Goal: Task Accomplishment & Management: Complete application form

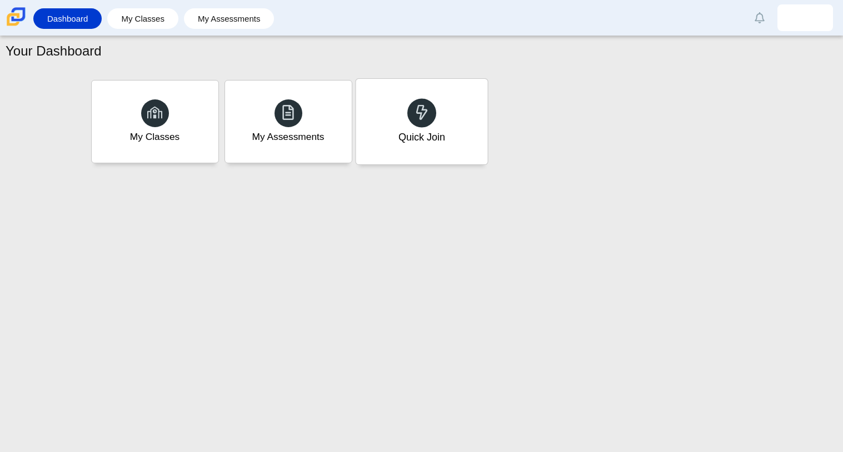
click at [440, 136] on div "Quick Join" at bounding box center [421, 137] width 47 height 14
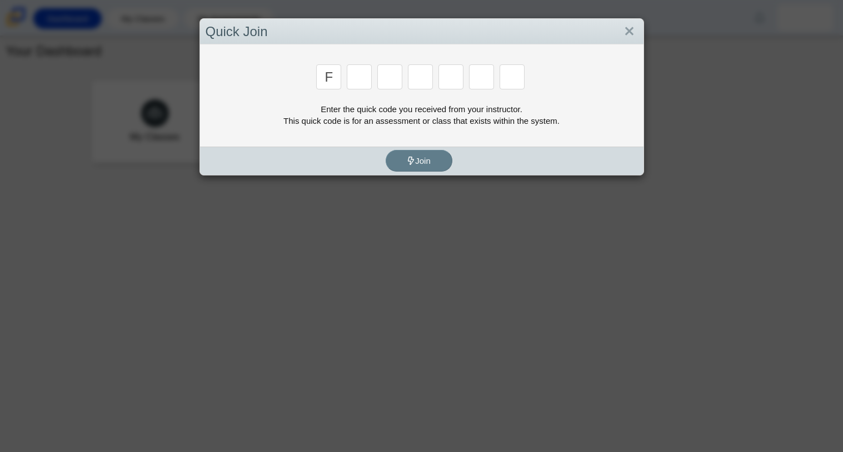
type input "f"
type input "7"
type input "m"
type input "c"
type input "h"
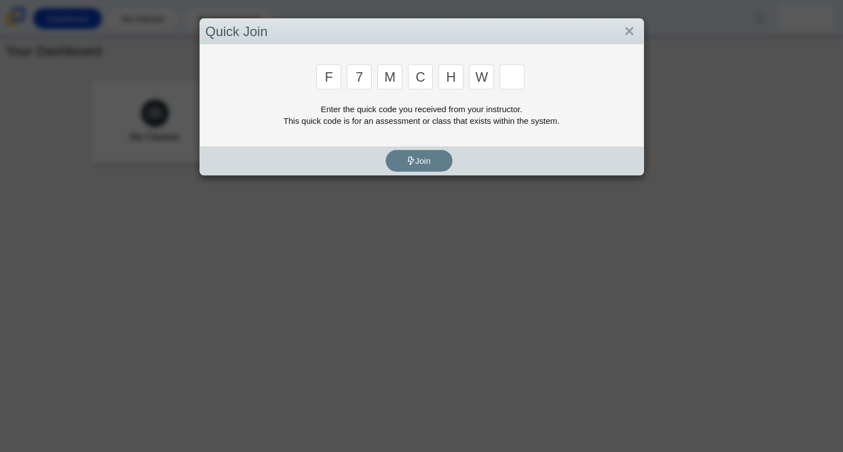
type input "w"
type input "k"
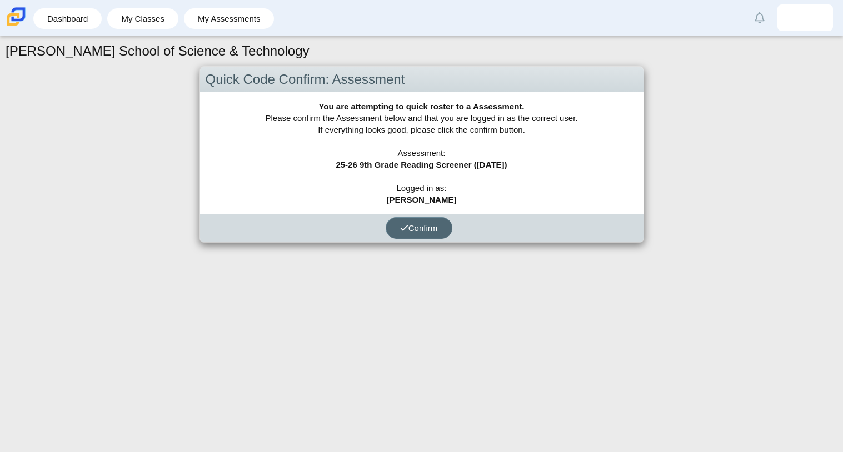
click at [430, 227] on span "Confirm" at bounding box center [419, 227] width 38 height 9
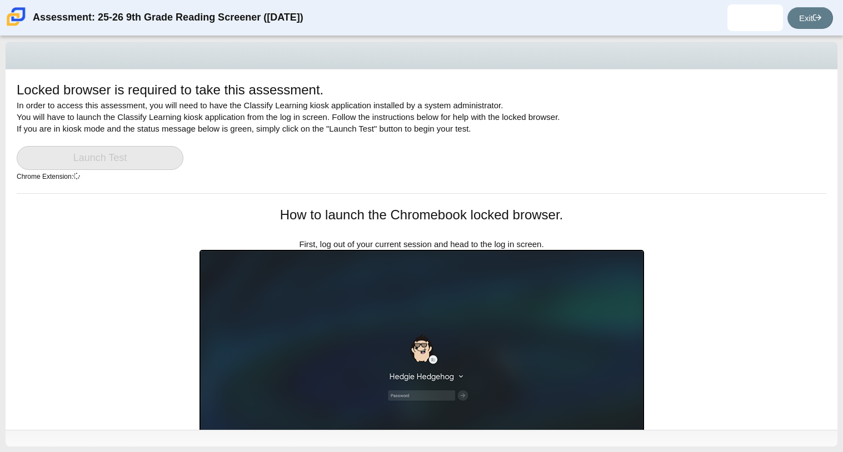
drag, startPoint x: 842, startPoint y: 113, endPoint x: 842, endPoint y: 209, distance: 96.1
click at [842, 209] on div "Locked browser is required to take this assessment. In order to access this ass…" at bounding box center [421, 244] width 843 height 416
click at [778, 204] on div "Locked browser is required to take this assessment. In order to access this ass…" at bounding box center [422, 249] width 832 height 361
click at [513, 335] on img at bounding box center [421, 375] width 445 height 251
click at [736, 239] on div "Locked browser is required to take this assessment. In order to access this ass…" at bounding box center [422, 249] width 832 height 361
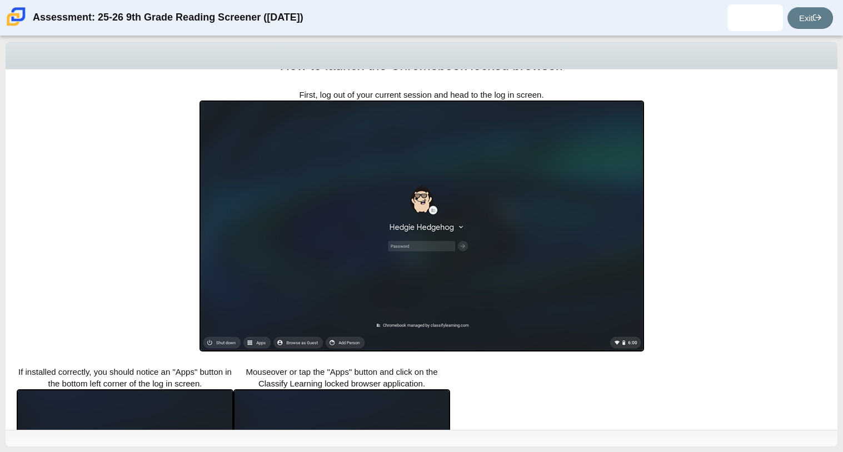
scroll to position [197, 0]
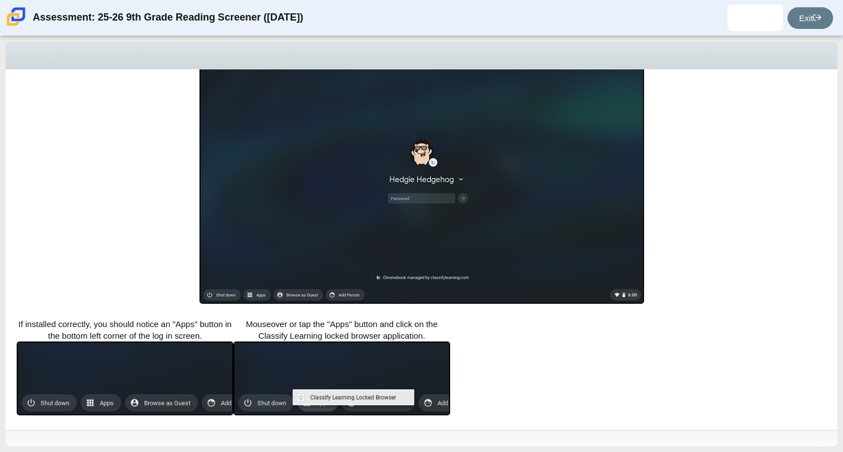
click at [311, 297] on img at bounding box center [421, 178] width 445 height 251
click at [403, 346] on img at bounding box center [341, 379] width 217 height 74
click at [631, 338] on div "Locked browser is required to take this assessment. In order to access this ass…" at bounding box center [422, 249] width 832 height 361
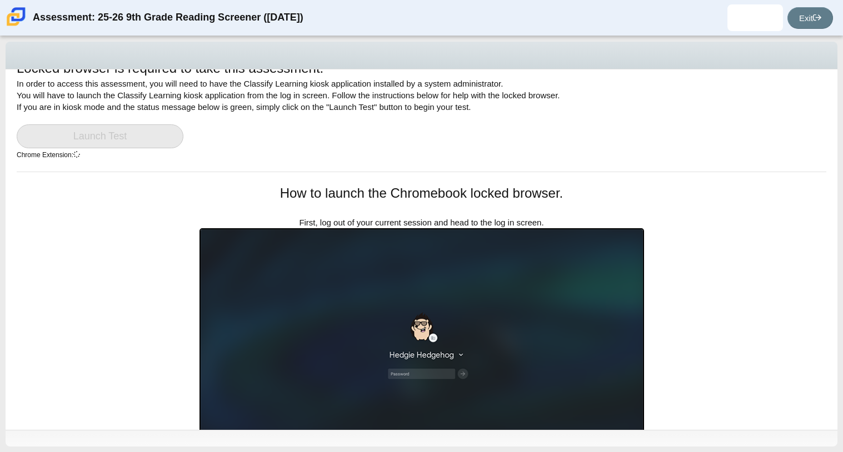
scroll to position [0, 0]
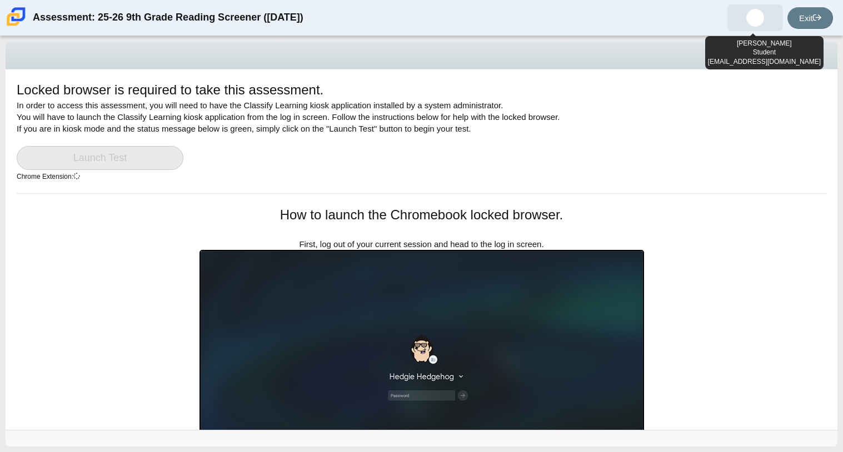
click at [746, 19] on img at bounding box center [755, 18] width 18 height 18
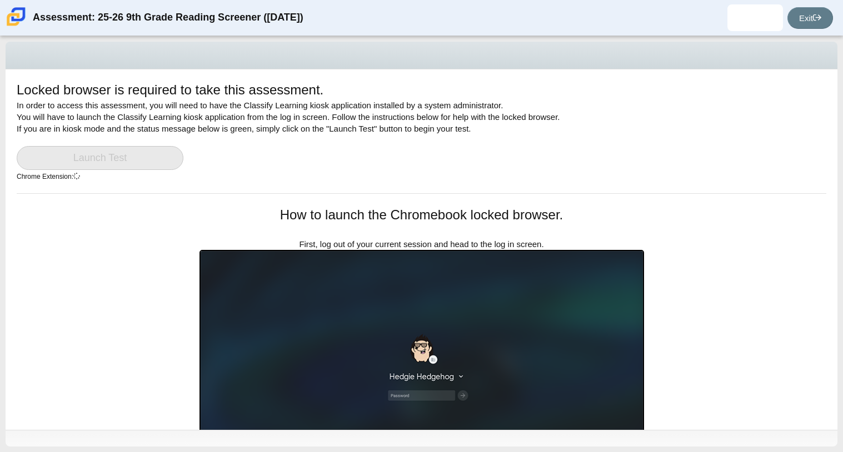
drag, startPoint x: 842, startPoint y: 116, endPoint x: 842, endPoint y: 239, distance: 123.4
click at [842, 239] on div "Locked browser is required to take this assessment. In order to access this ass…" at bounding box center [421, 244] width 843 height 416
drag, startPoint x: 842, startPoint y: 88, endPoint x: 842, endPoint y: 265, distance: 176.1
click at [842, 265] on div "Locked browser is required to take this assessment. In order to access this ass…" at bounding box center [421, 244] width 843 height 416
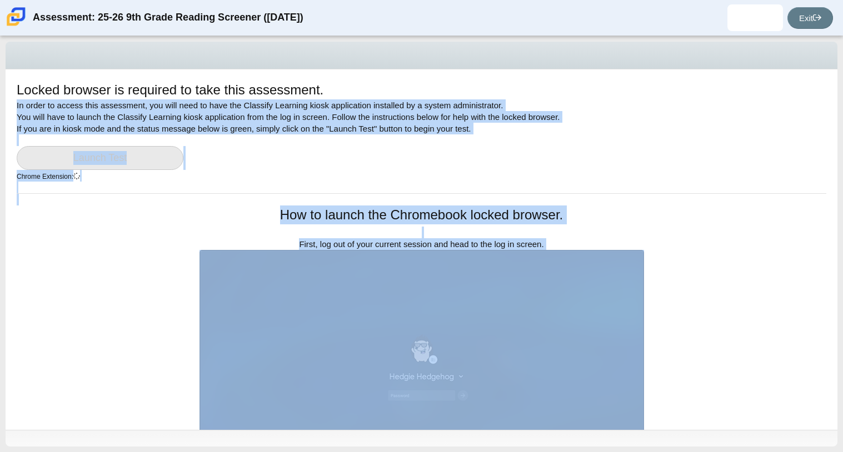
drag, startPoint x: 767, startPoint y: 88, endPoint x: 778, endPoint y: 254, distance: 166.5
click at [778, 254] on div "Locked browser is required to take this assessment. In order to access this ass…" at bounding box center [422, 249] width 832 height 361
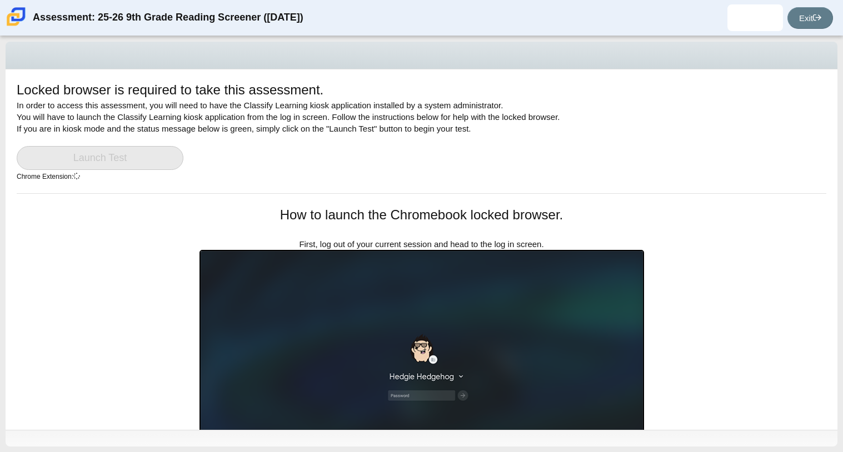
click at [762, 199] on div "Locked browser is required to take this assessment. In order to access this ass…" at bounding box center [422, 249] width 832 height 361
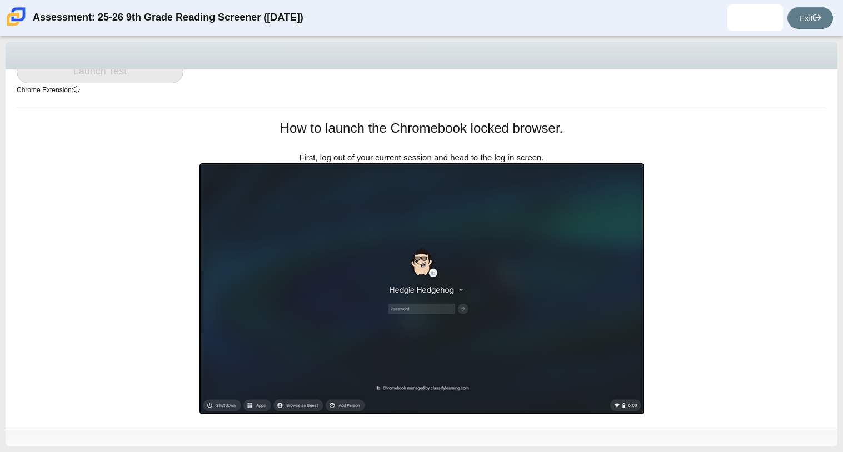
scroll to position [109, 0]
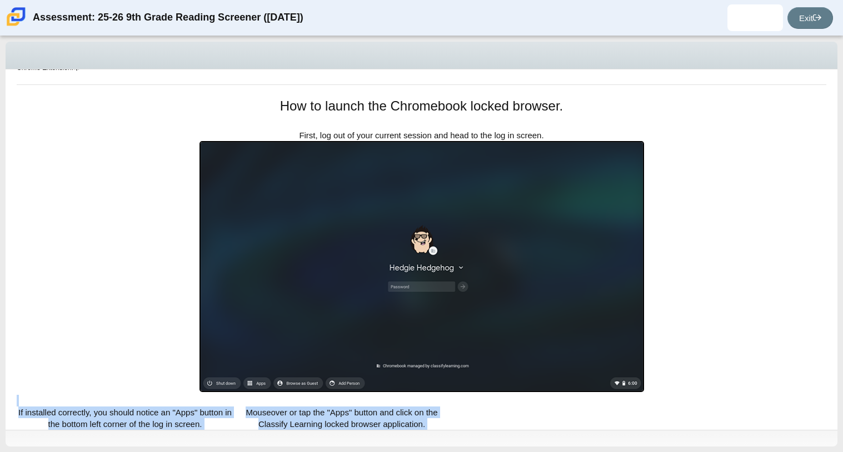
drag, startPoint x: 841, startPoint y: 102, endPoint x: 833, endPoint y: 301, distance: 199.1
click at [833, 301] on div "Locked browser is required to take this assessment. In order to access this ass…" at bounding box center [421, 244] width 843 height 416
click at [765, 171] on div "Locked browser is required to take this assessment. In order to access this ass…" at bounding box center [422, 141] width 832 height 361
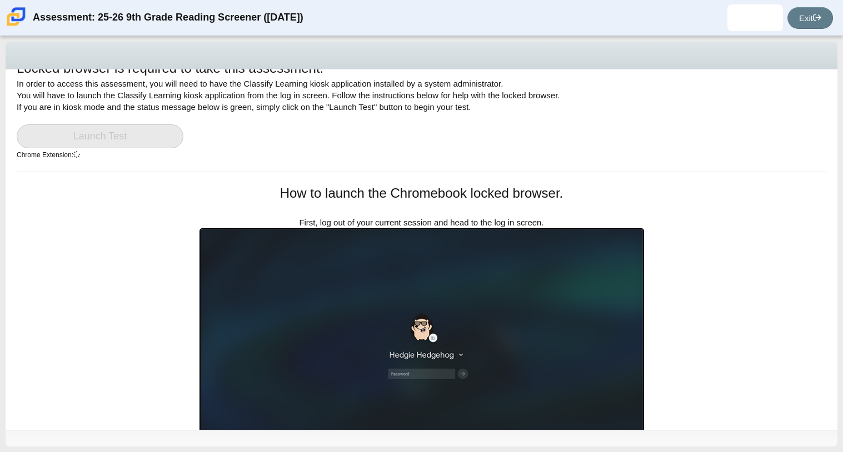
scroll to position [0, 0]
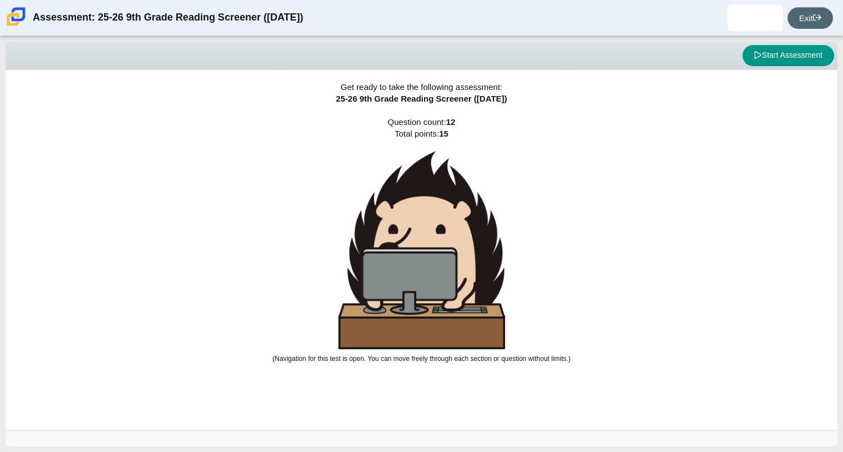
click at [824, 23] on link "Exit" at bounding box center [810, 18] width 46 height 22
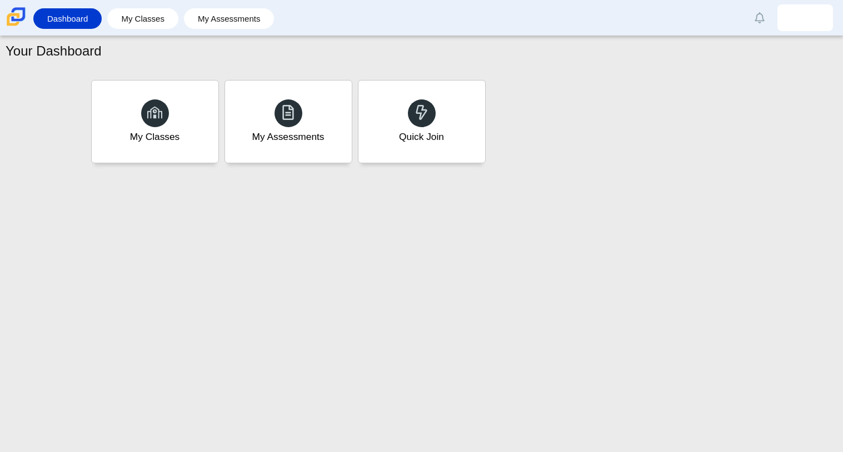
click at [822, 32] on div "Dashboard My Classes My Assessments Alerts Loading… Show all [PERSON_NAME] Pref…" at bounding box center [421, 18] width 843 height 36
click at [820, 29] on link at bounding box center [805, 17] width 56 height 27
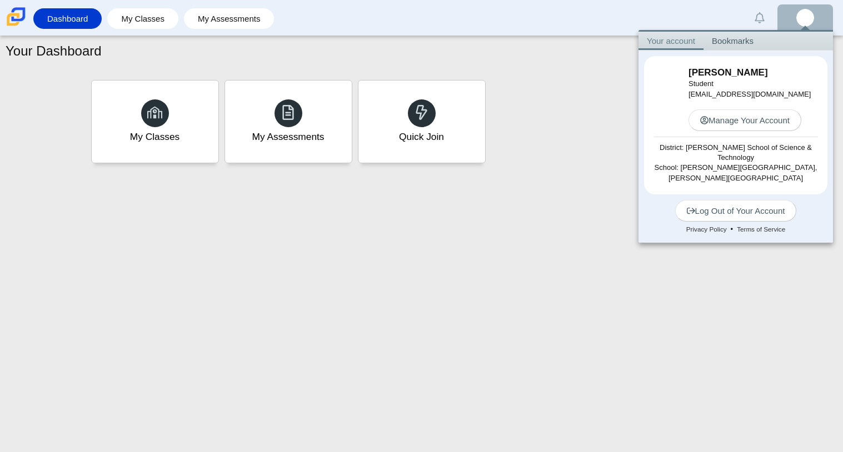
click at [752, 198] on li "Edit [PERSON_NAME] Student [EMAIL_ADDRESS][DOMAIN_NAME] Manage Your Account Dis…" at bounding box center [735, 147] width 194 height 192
click at [746, 207] on link "Log Out of Your Account" at bounding box center [736, 211] width 122 height 22
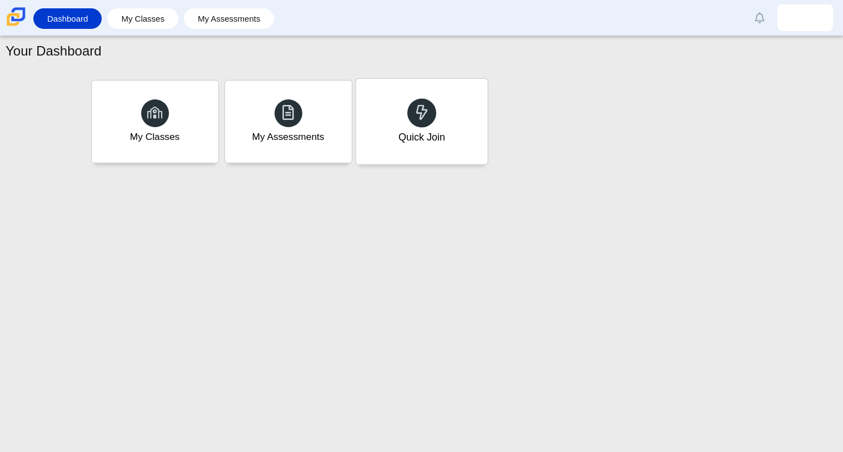
click at [421, 109] on icon at bounding box center [422, 112] width 16 height 16
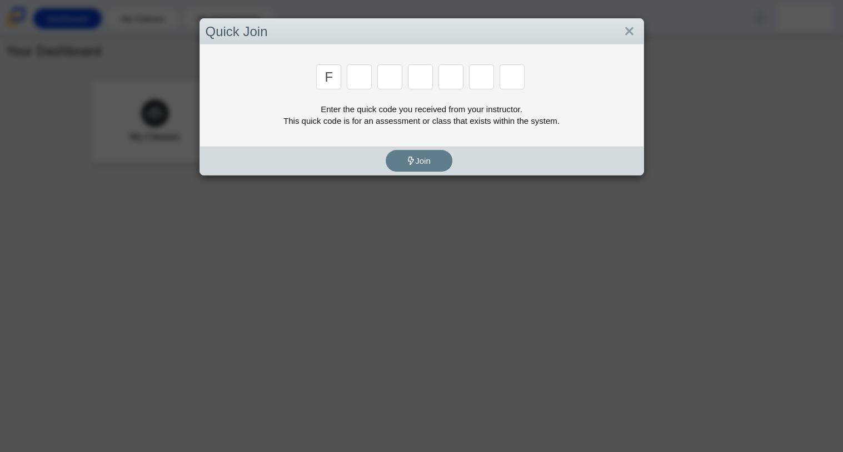
type input "f"
type input "7"
type input "m"
type input "c"
type input "h"
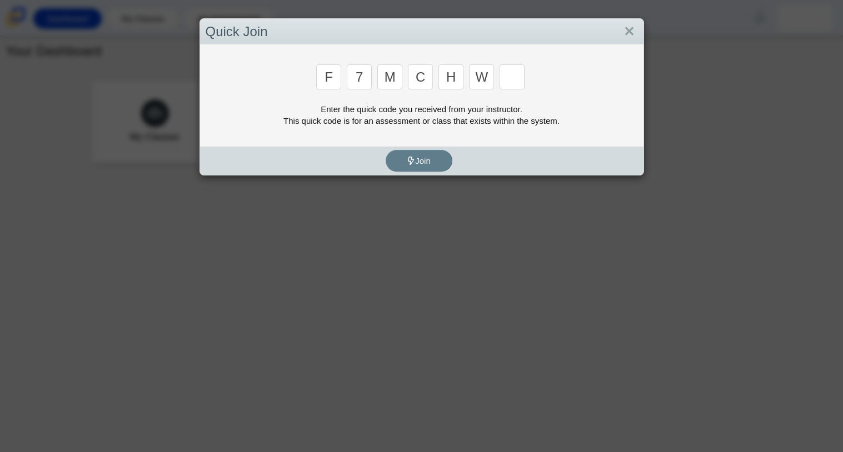
type input "w"
type input "k"
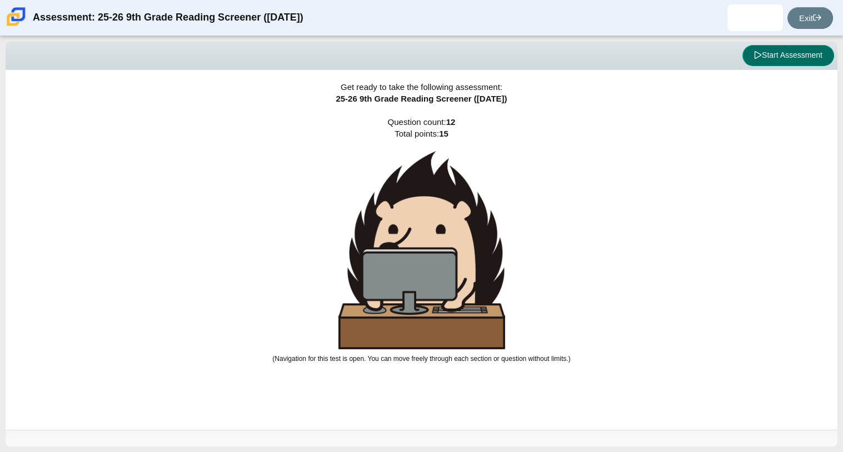
click at [771, 55] on button "Start Assessment" at bounding box center [788, 55] width 92 height 21
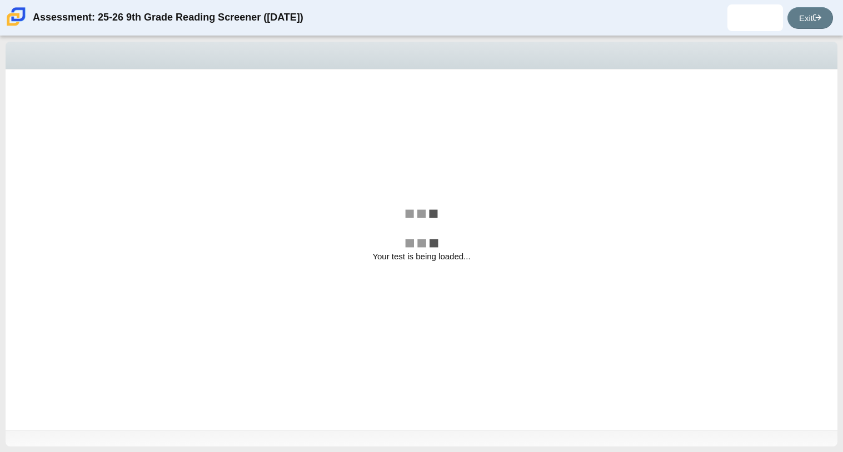
select select "ccc5b315-3c7c-471c-bf90-f22c8299c798"
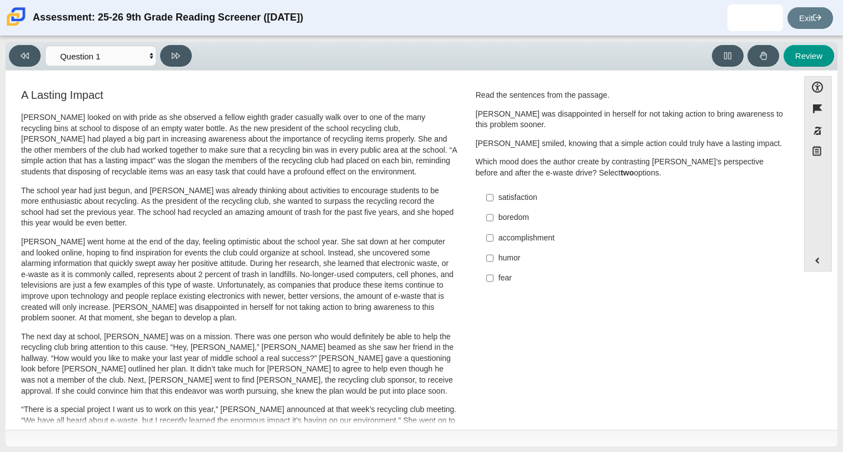
click at [353, 163] on p "[PERSON_NAME] looked on with pride as she observed a fellow eighth grader casua…" at bounding box center [239, 145] width 436 height 66
click at [513, 265] on label "humor humor" at bounding box center [630, 258] width 305 height 20
click at [493, 265] on input "humor humor" at bounding box center [489, 258] width 7 height 20
checkbox input "true"
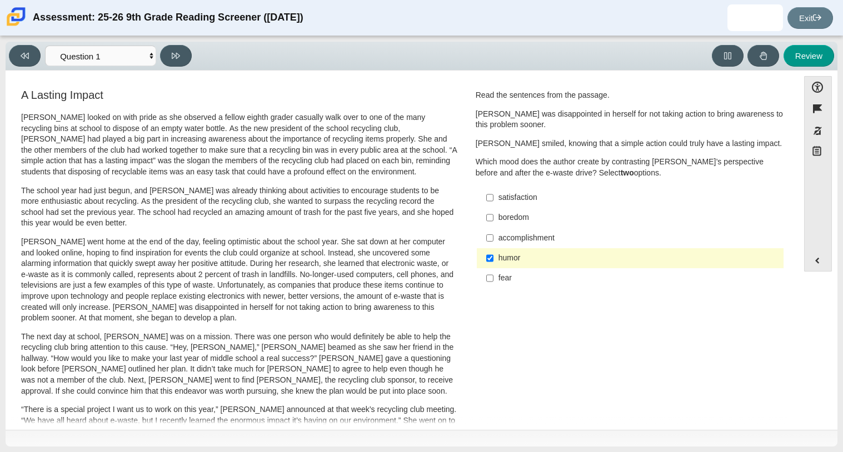
click at [523, 238] on div "accomplishment" at bounding box center [638, 238] width 281 height 11
click at [493, 238] on input "accomplishment accomplishment" at bounding box center [489, 238] width 7 height 20
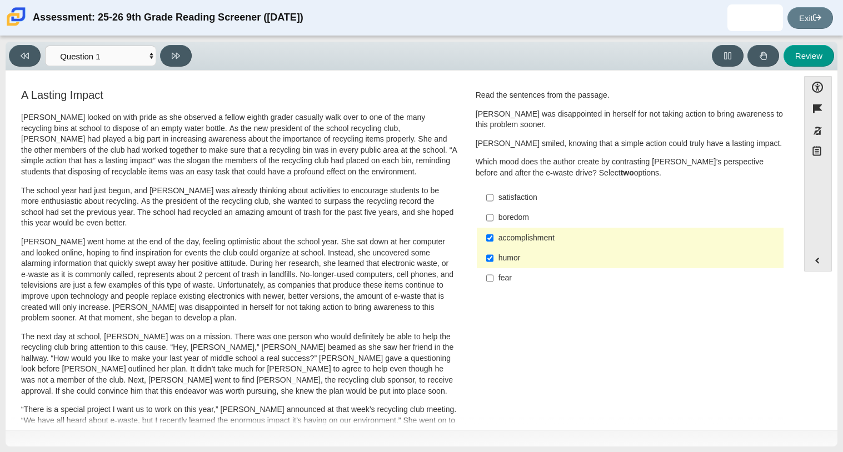
click at [400, 270] on p "[PERSON_NAME] went home at the end of the day, feeling optimistic about the sch…" at bounding box center [239, 280] width 436 height 87
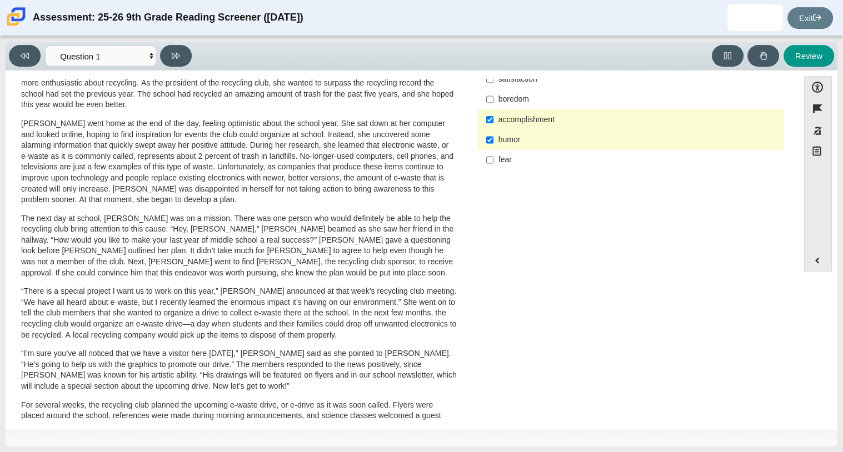
scroll to position [96, 0]
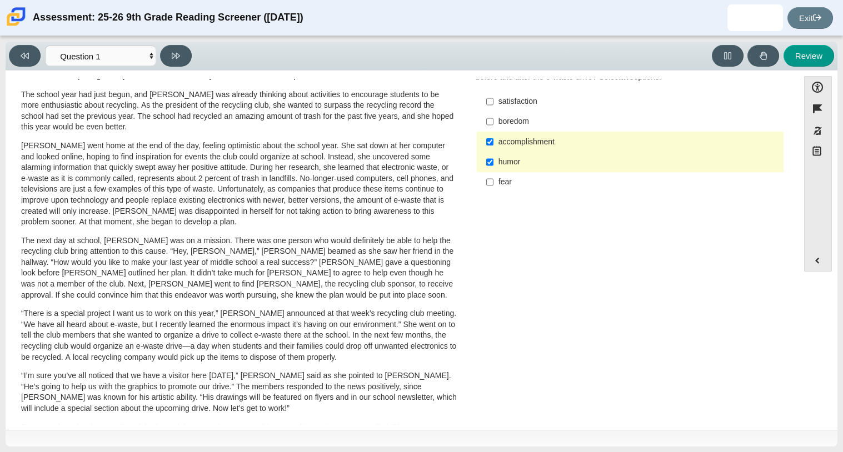
click at [562, 138] on div "accomplishment" at bounding box center [638, 142] width 281 height 11
click at [493, 138] on input "accomplishment accomplishment" at bounding box center [489, 142] width 7 height 20
checkbox input "false"
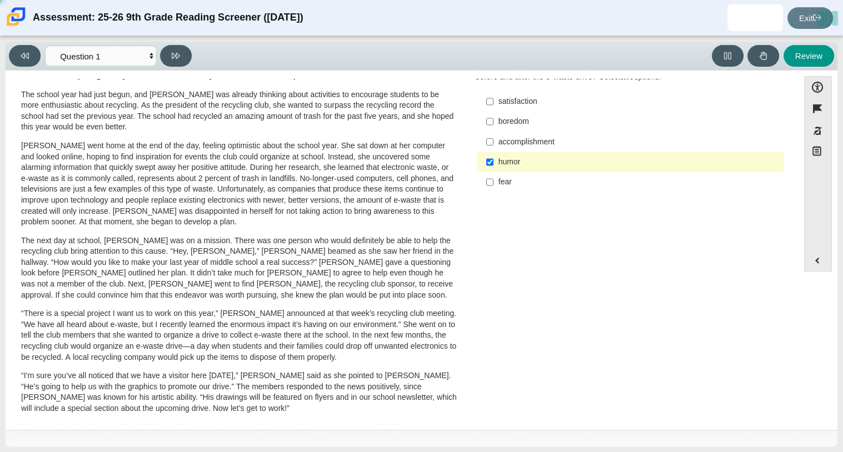
click at [557, 163] on div "humor" at bounding box center [638, 162] width 281 height 11
click at [493, 163] on input "humor humor" at bounding box center [489, 162] width 7 height 20
checkbox input "false"
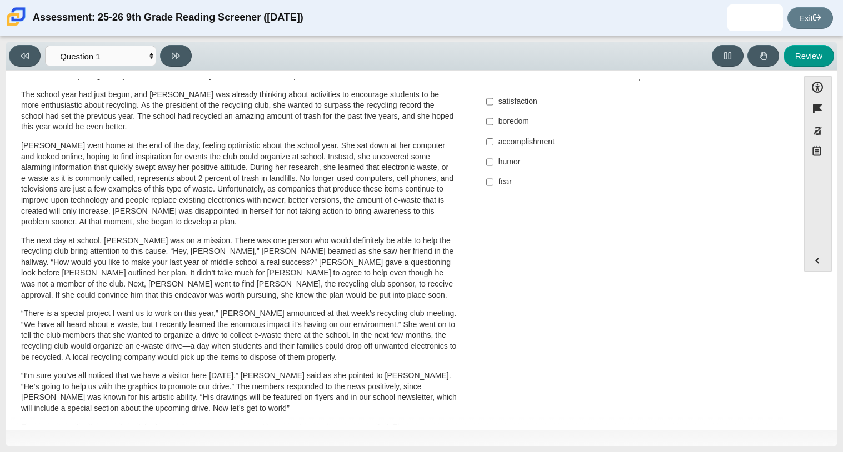
click at [413, 184] on p "[PERSON_NAME] went home at the end of the day, feeling optimistic about the sch…" at bounding box center [239, 184] width 436 height 87
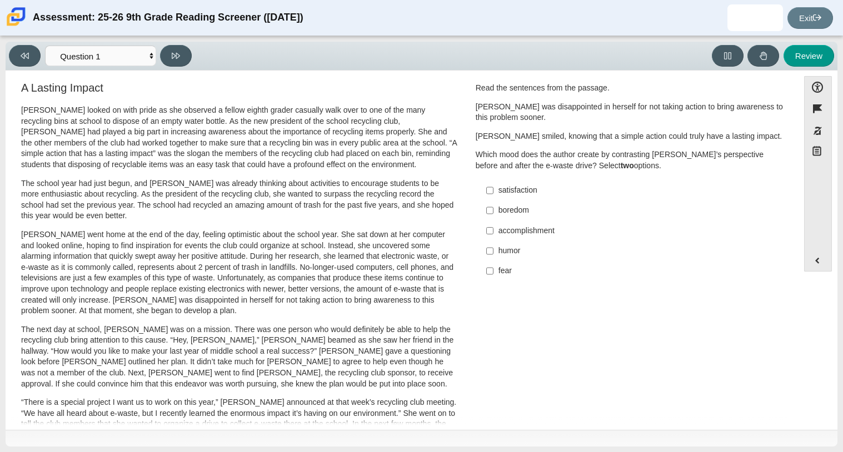
scroll to position [0, 0]
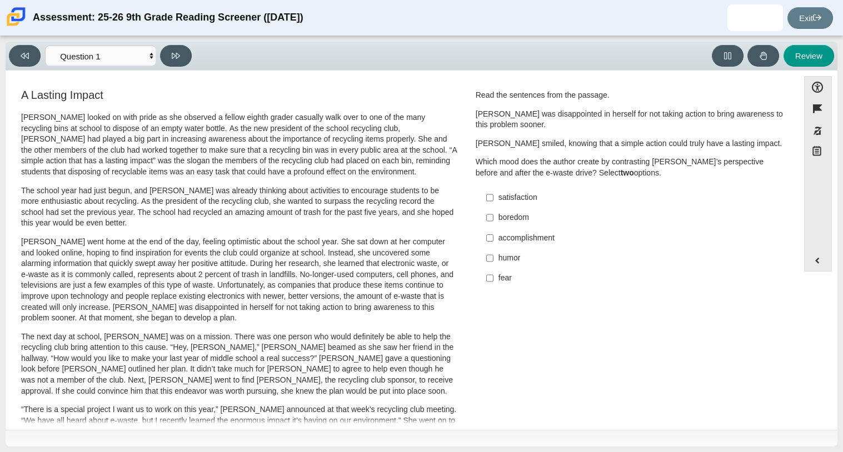
click at [521, 188] on label "satisfaction satisfaction" at bounding box center [630, 198] width 305 height 20
click at [493, 188] on input "satisfaction satisfaction" at bounding box center [489, 198] width 7 height 20
checkbox input "true"
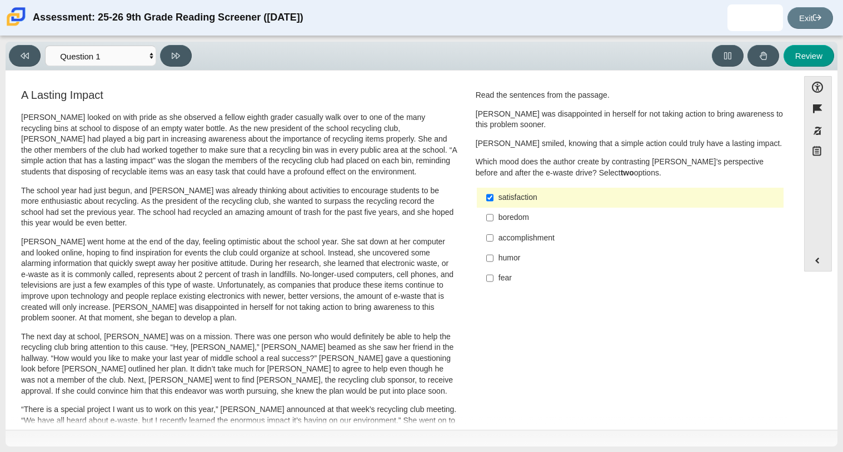
click at [527, 237] on div "accomplishment" at bounding box center [638, 238] width 281 height 11
click at [493, 237] on input "accomplishment accomplishment" at bounding box center [489, 238] width 7 height 20
checkbox input "true"
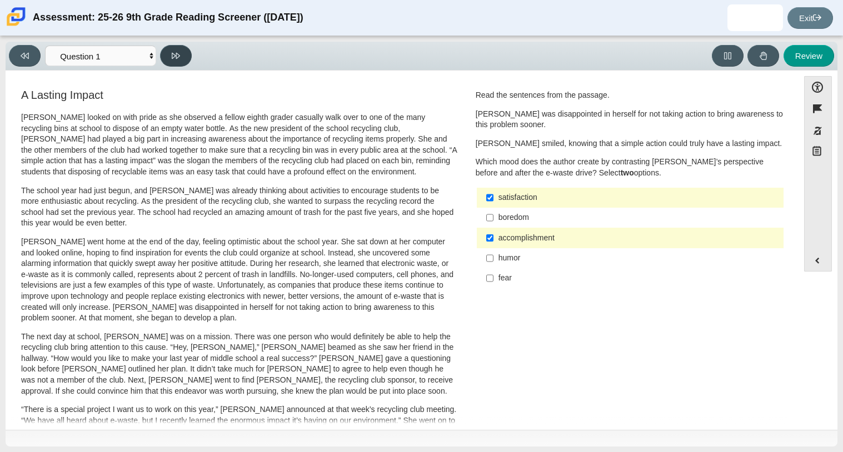
click at [172, 52] on icon at bounding box center [176, 56] width 8 height 8
select select "0ff64528-ffd7-428d-b192-babfaadd44e8"
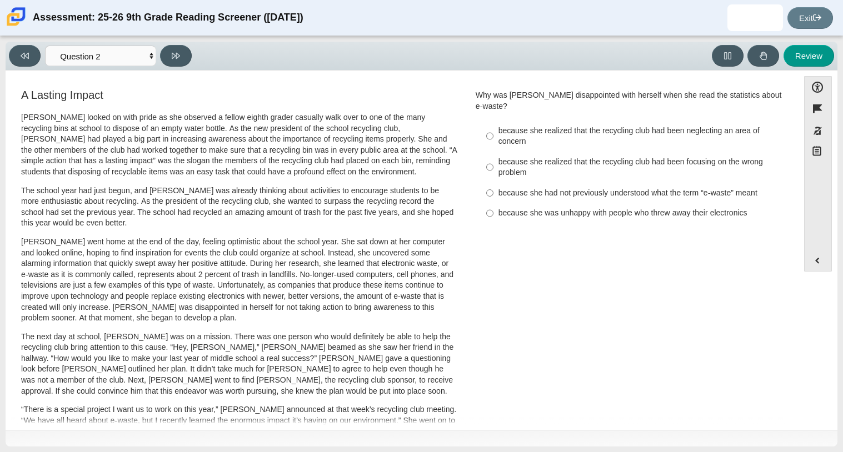
click at [513, 208] on div "because she was unhappy with people who threw away their electronics" at bounding box center [638, 213] width 281 height 11
click at [493, 203] on input "because she was unhappy with people who threw away their electronics because sh…" at bounding box center [489, 213] width 7 height 20
radio input "true"
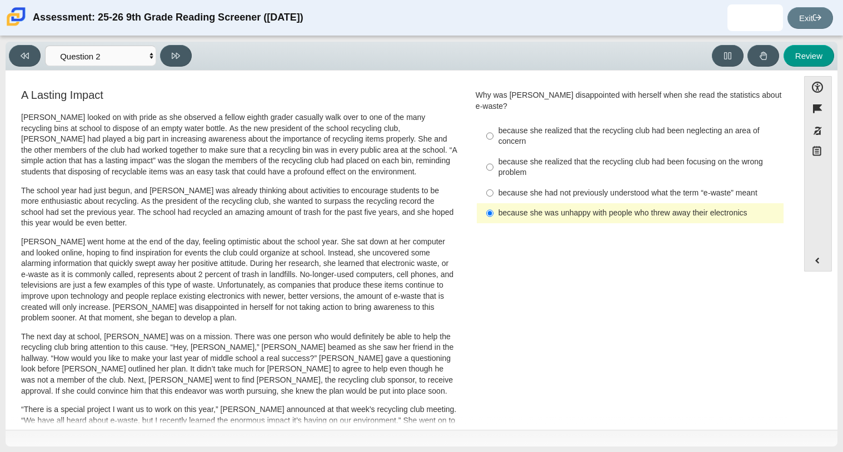
click at [513, 208] on div "because she was unhappy with people who threw away their electronics" at bounding box center [638, 213] width 281 height 11
click at [493, 203] on input "because she was unhappy with people who threw away their electronics because sh…" at bounding box center [489, 213] width 7 height 20
click at [234, 113] on p "[PERSON_NAME] looked on with pride as she observed a fellow eighth grader casua…" at bounding box center [239, 145] width 436 height 66
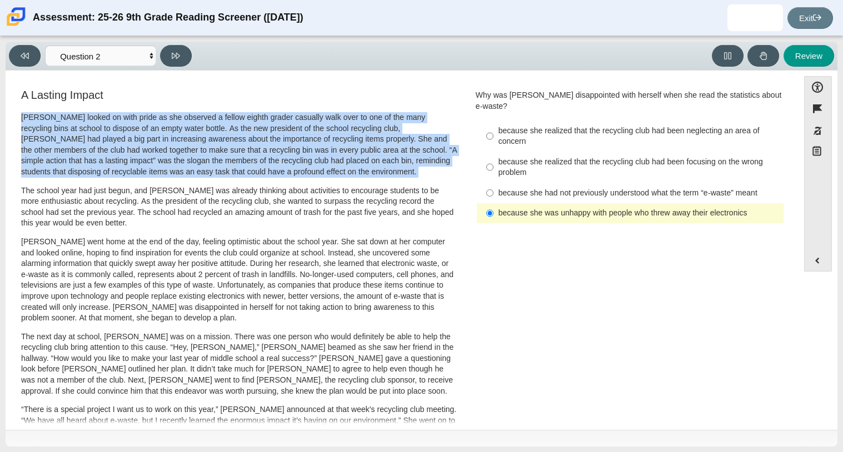
click at [234, 113] on p "[PERSON_NAME] looked on with pride as she observed a fellow eighth grader casua…" at bounding box center [239, 145] width 436 height 66
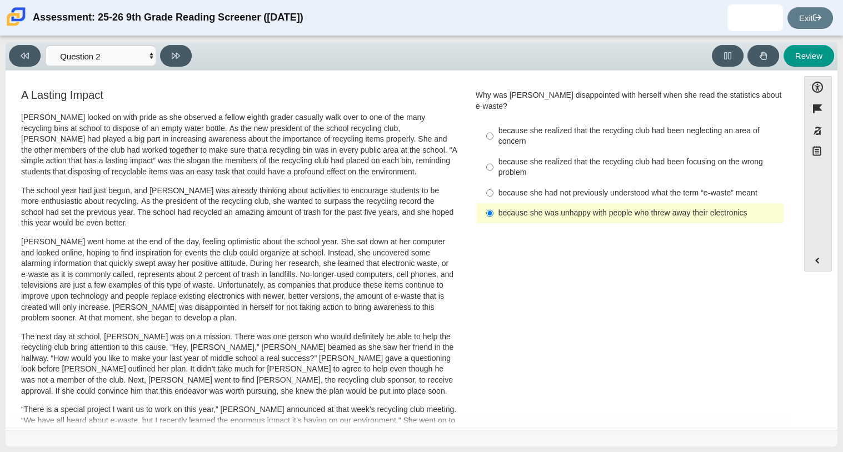
click at [234, 113] on p "[PERSON_NAME] looked on with pride as she observed a fellow eighth grader casua…" at bounding box center [239, 145] width 436 height 66
click at [317, 74] on div "Accessibility options Close Color scheme Font size Zoom Change the background a…" at bounding box center [422, 251] width 832 height 360
click at [150, 54] on select "Questions Question 1 Question 2 Question 3 Question 4 Question 5 Question 6 Que…" at bounding box center [100, 56] width 111 height 21
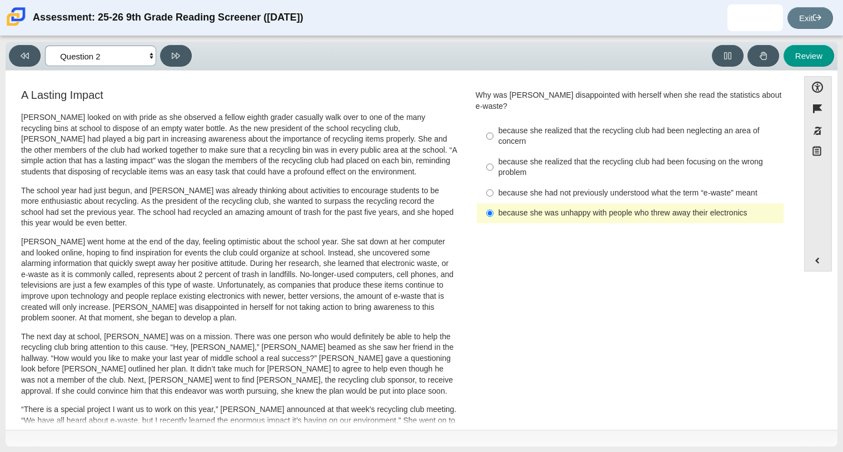
click at [150, 54] on select "Questions Question 1 Question 2 Question 3 Question 4 Question 5 Question 6 Que…" at bounding box center [100, 56] width 111 height 21
click at [164, 53] on button at bounding box center [176, 56] width 32 height 22
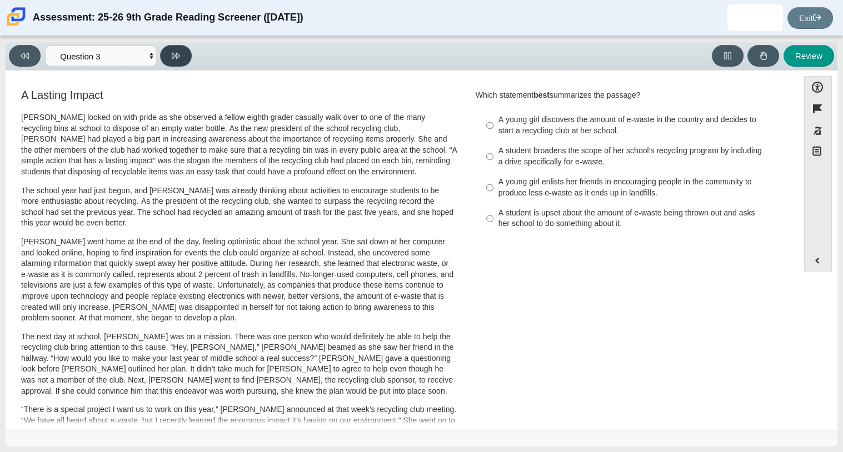
click at [164, 53] on button at bounding box center [176, 56] width 32 height 22
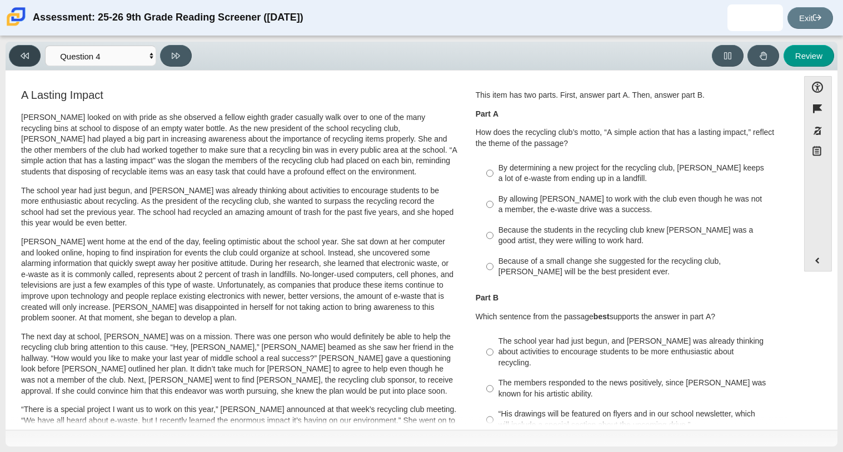
click at [15, 53] on button at bounding box center [25, 56] width 32 height 22
select select "7ce3d843-6974-4858-901c-1ff39630e843"
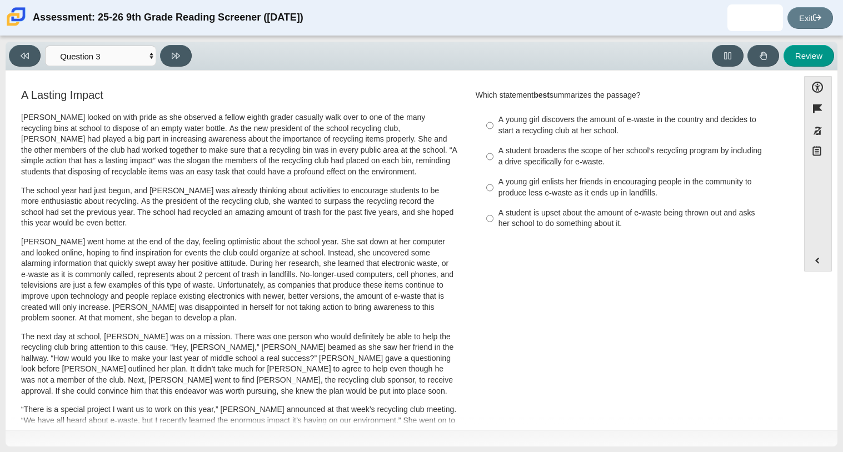
click at [548, 231] on label "A student is upset about the amount of e-waste being thrown out and asks her sc…" at bounding box center [630, 218] width 305 height 31
click at [493, 231] on input "A student is upset about the amount of e-waste being thrown out and asks her sc…" at bounding box center [489, 218] width 7 height 31
radio input "true"
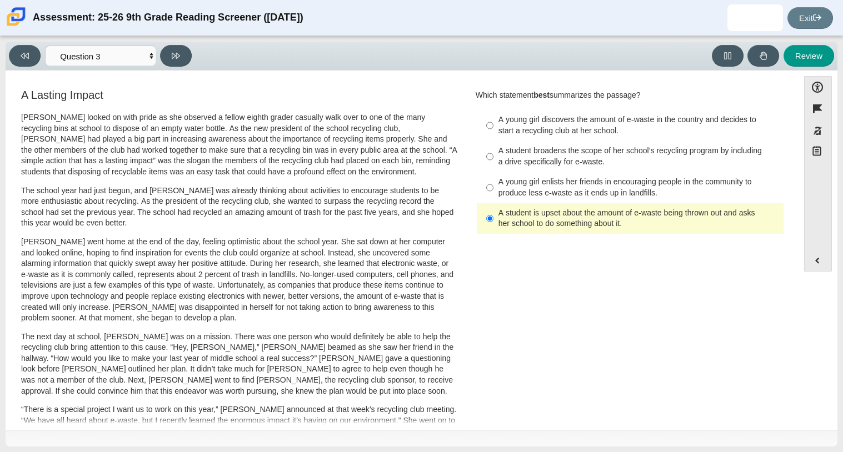
click at [593, 115] on div "A young girl discovers the amount of e-waste in the country and decides to star…" at bounding box center [638, 125] width 281 height 22
click at [493, 115] on input "A young girl discovers the amount of e-waste in the country and decides to star…" at bounding box center [489, 125] width 7 height 31
radio input "true"
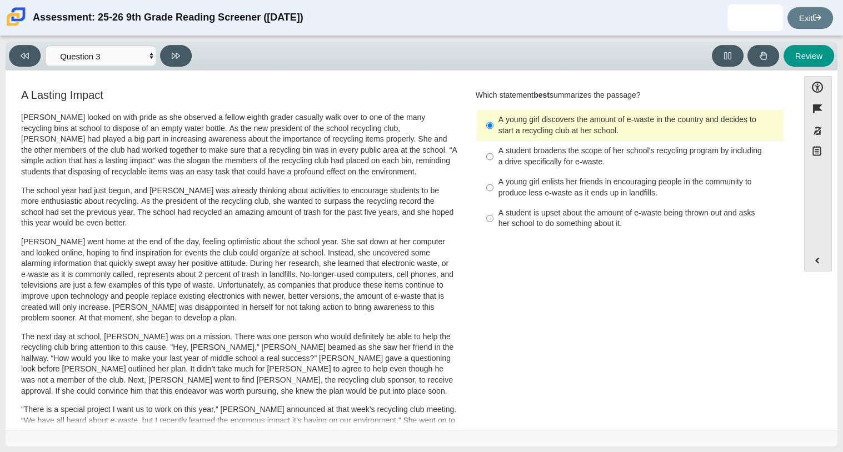
click at [192, 48] on div "Viewing Question 3 of 12 in Pacing Mode Questions Question 1 Question 2 Questio…" at bounding box center [102, 56] width 187 height 22
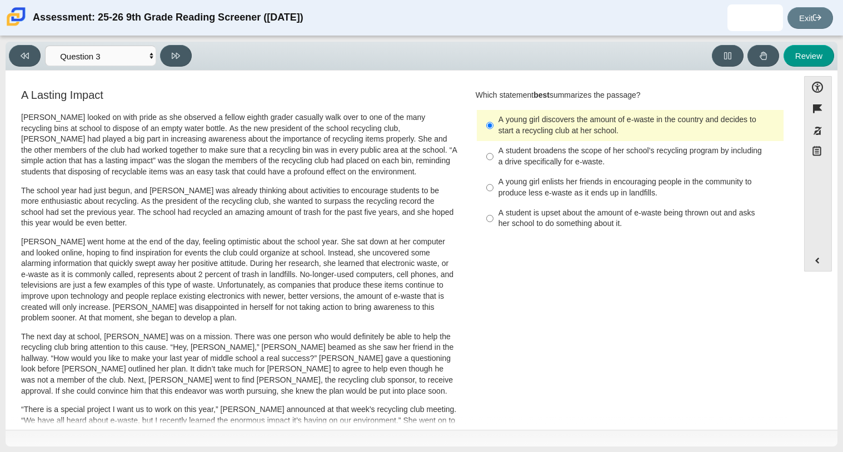
click at [192, 48] on div "Viewing Question 3 of 12 in Pacing Mode Questions Question 1 Question 2 Questio…" at bounding box center [102, 56] width 187 height 22
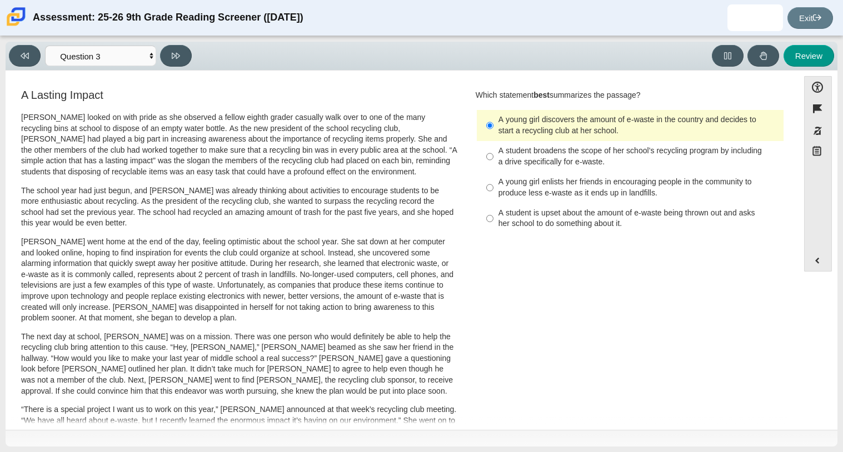
click at [192, 48] on div "Viewing Question 3 of 12 in Pacing Mode Questions Question 1 Question 2 Questio…" at bounding box center [102, 56] width 187 height 22
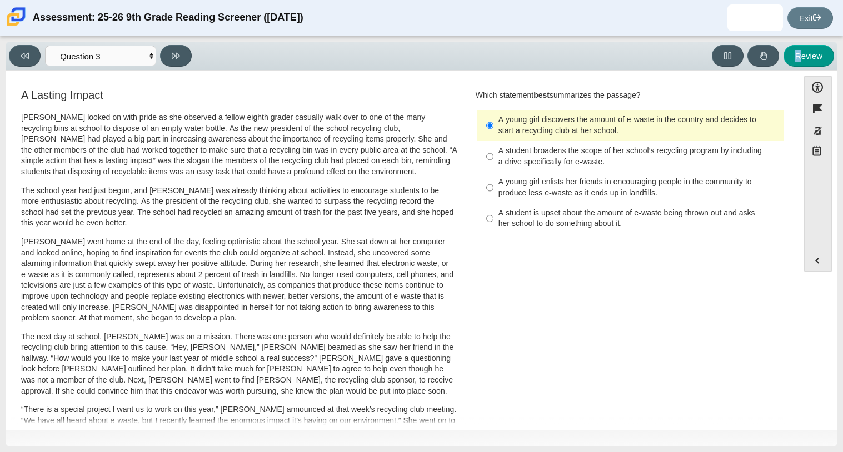
click at [192, 48] on div "Viewing Question 3 of 12 in Pacing Mode Questions Question 1 Question 2 Questio…" at bounding box center [102, 56] width 187 height 22
click at [520, 144] on label "A student broadens the scope of her school’s recycling program by including a d…" at bounding box center [630, 156] width 305 height 31
click at [493, 144] on input "A student broadens the scope of her school’s recycling program by including a d…" at bounding box center [489, 156] width 7 height 31
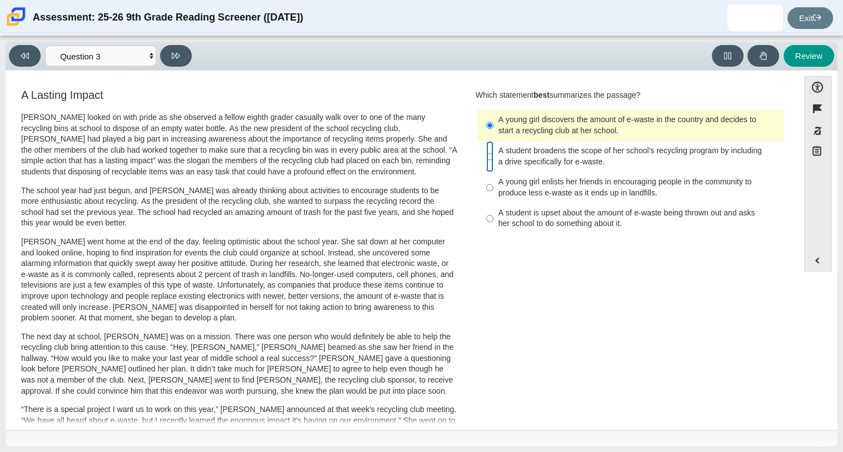
radio input "true"
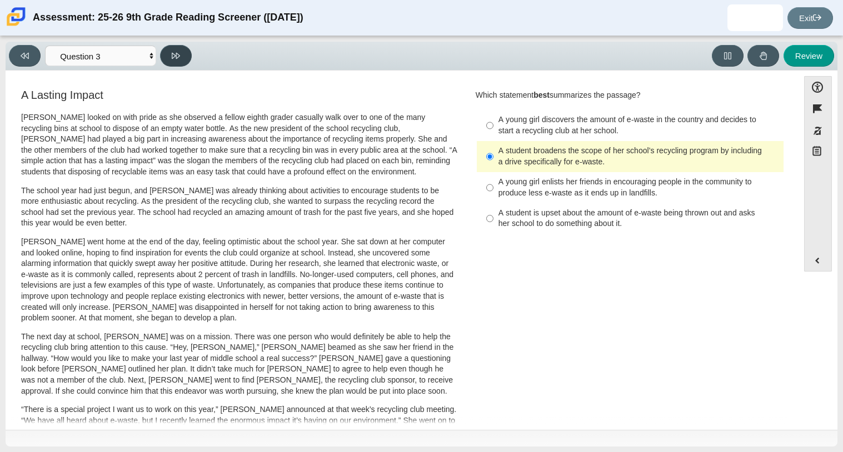
click at [174, 52] on icon at bounding box center [176, 56] width 8 height 8
select select "ca9ea0f1-49c5-4bd1-83b0-472c18652b42"
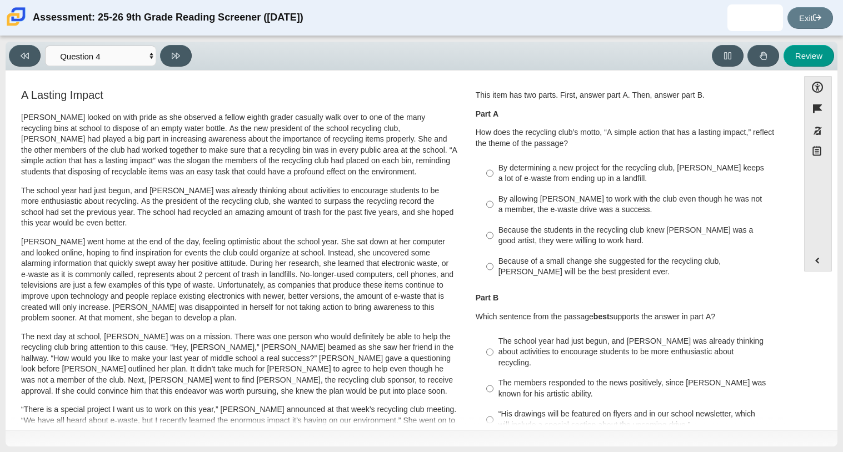
click at [530, 194] on div "By allowing [PERSON_NAME] to work with the club even though he was not a member…" at bounding box center [638, 205] width 281 height 22
click at [493, 194] on input "By allowing [PERSON_NAME] to work with the club even though he was not a member…" at bounding box center [489, 204] width 7 height 31
radio input "true"
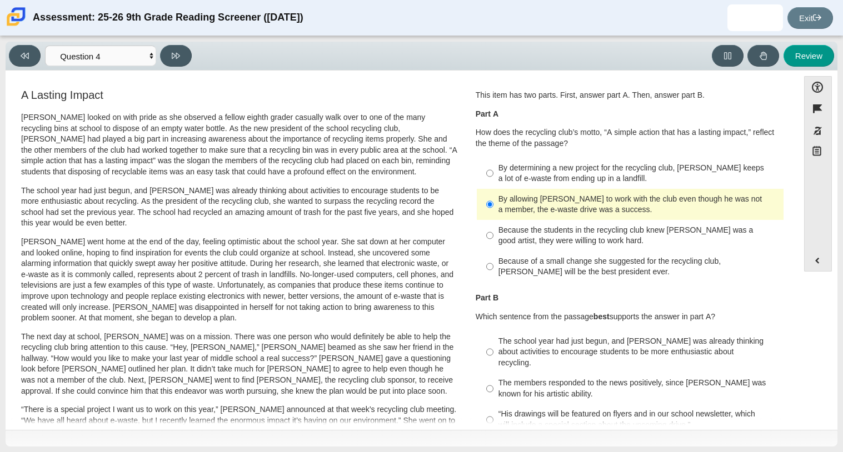
click at [561, 168] on div "By determining a new project for the recycling club, [PERSON_NAME] keeps a lot …" at bounding box center [638, 174] width 281 height 22
click at [493, 168] on input "By determining a new project for the recycling club, [PERSON_NAME] keeps a lot …" at bounding box center [489, 173] width 7 height 31
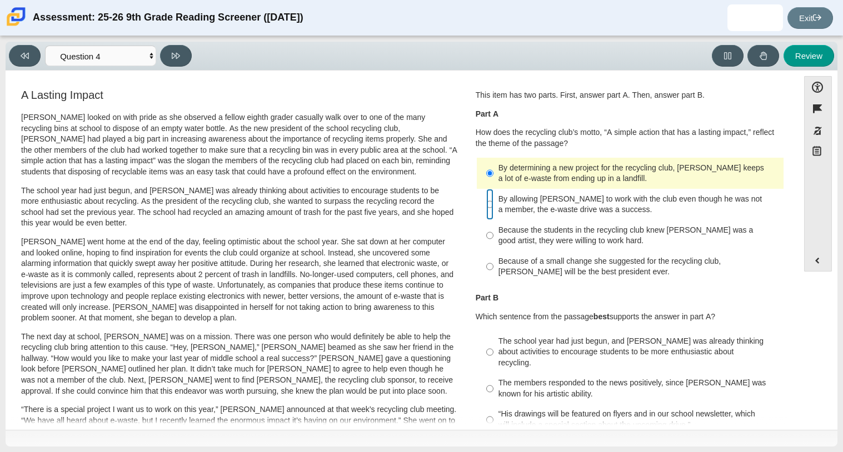
radio input "false"
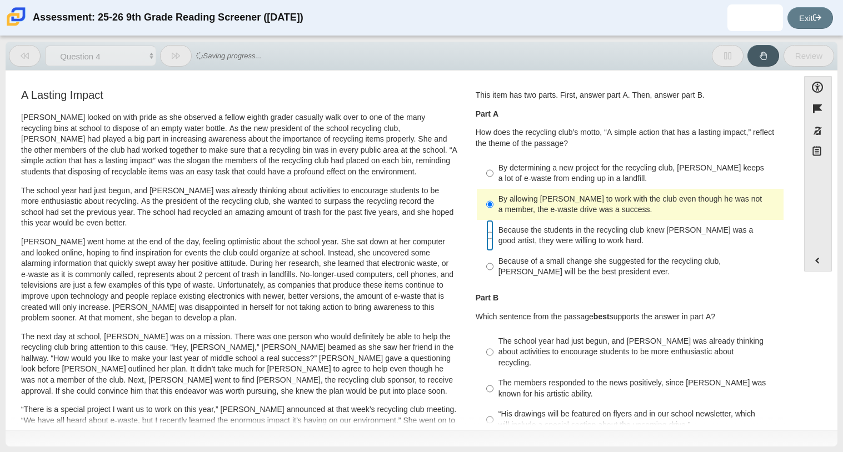
radio input "false"
radio input "true"
radio input "false"
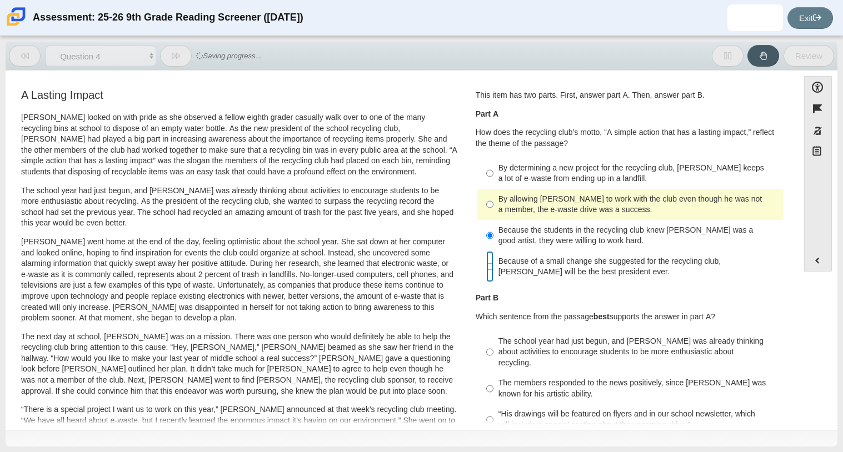
radio input "false"
radio input "true"
radio input "false"
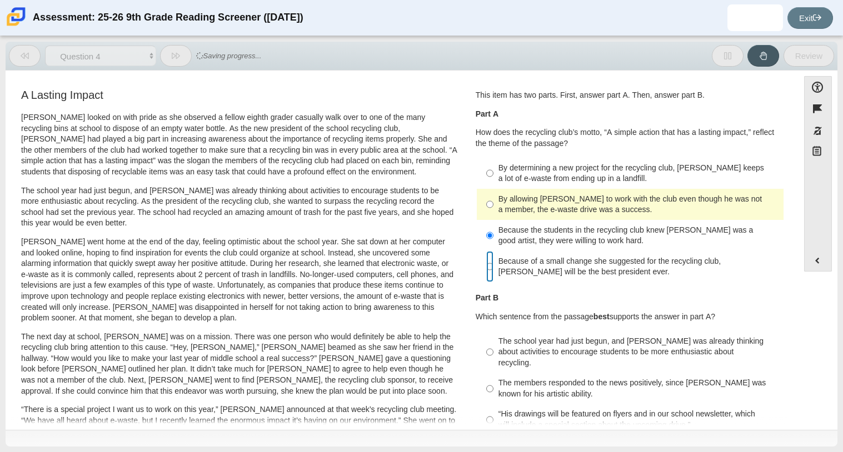
radio input "true"
radio input "false"
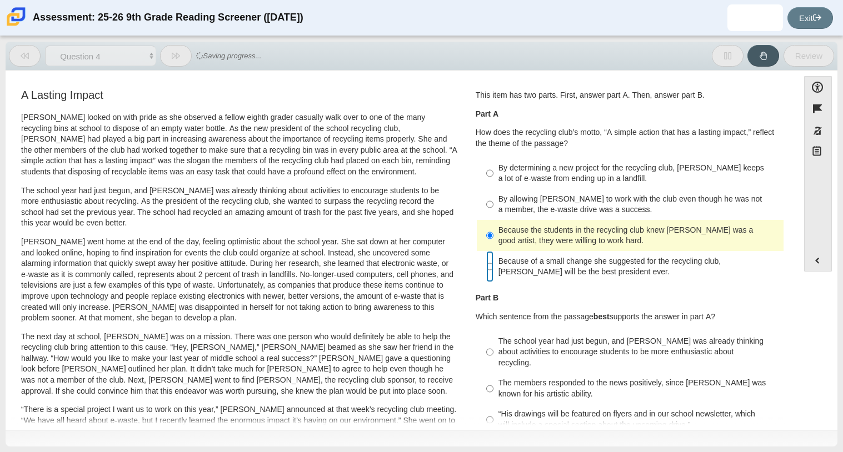
radio input "false"
radio input "true"
radio input "false"
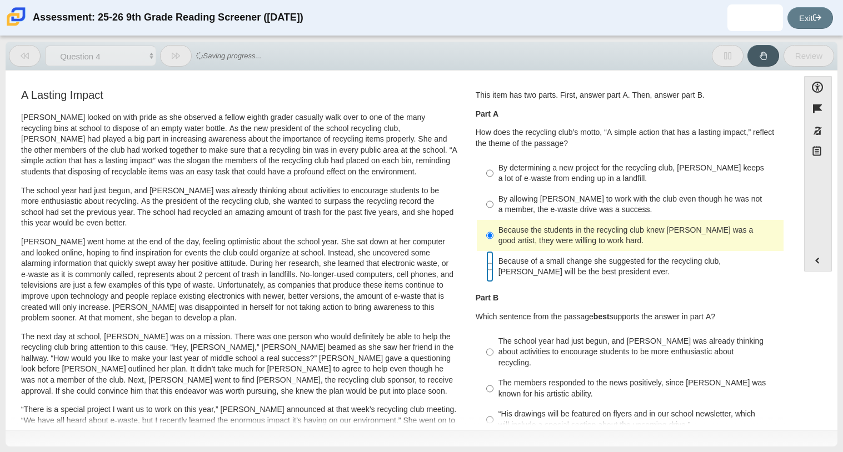
radio input "true"
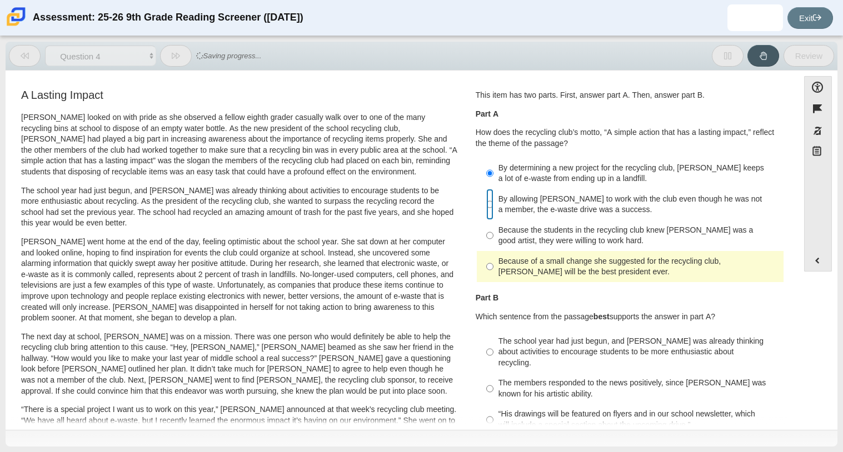
radio input "false"
radio input "true"
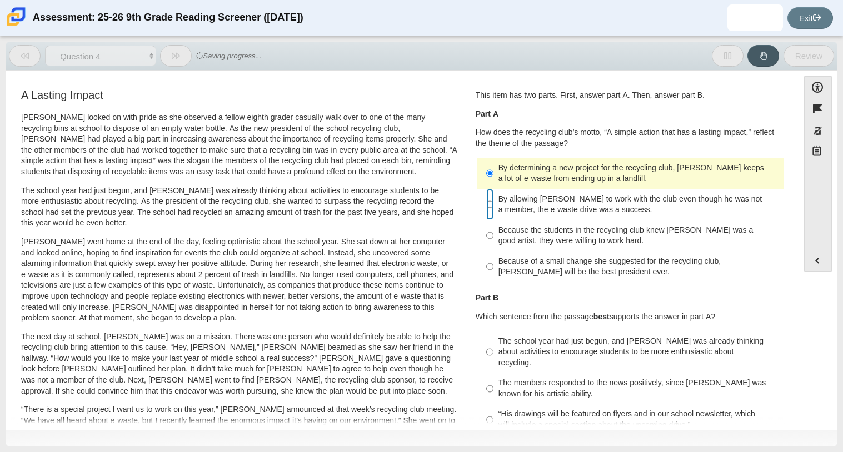
radio input "false"
radio input "true"
radio input "false"
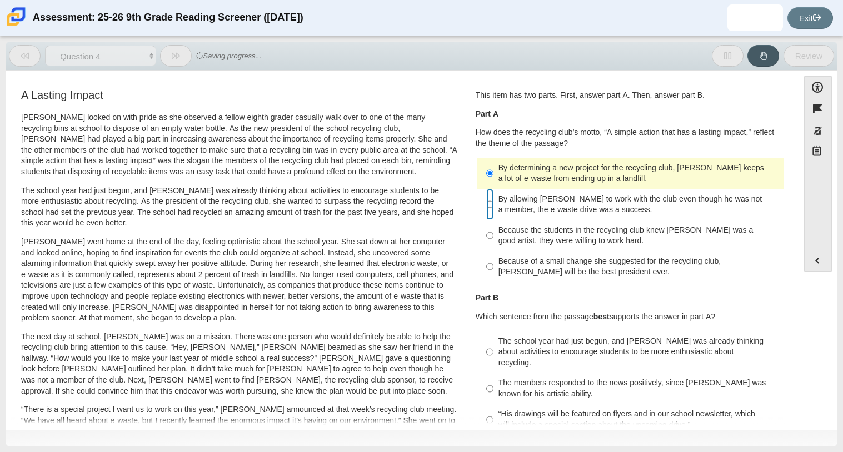
radio input "true"
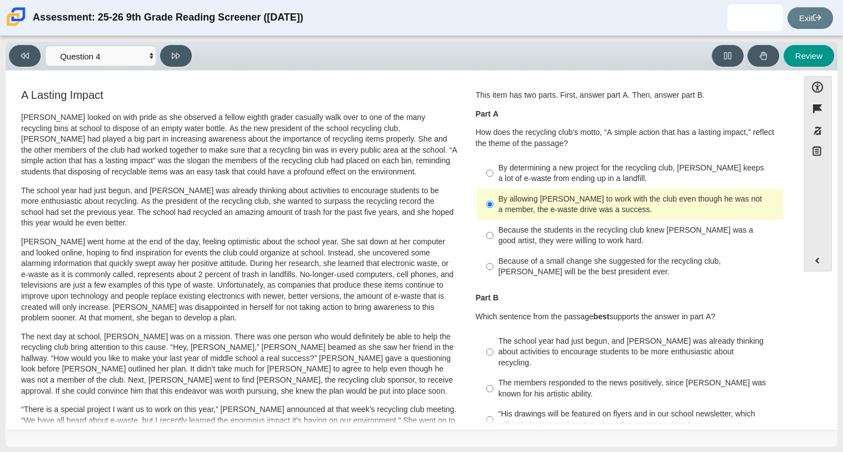
click at [589, 168] on div "By determining a new project for the recycling club, [PERSON_NAME] keeps a lot …" at bounding box center [638, 174] width 281 height 22
click at [493, 168] on input "By determining a new project for the recycling club, [PERSON_NAME] keeps a lot …" at bounding box center [489, 173] width 7 height 31
radio input "true"
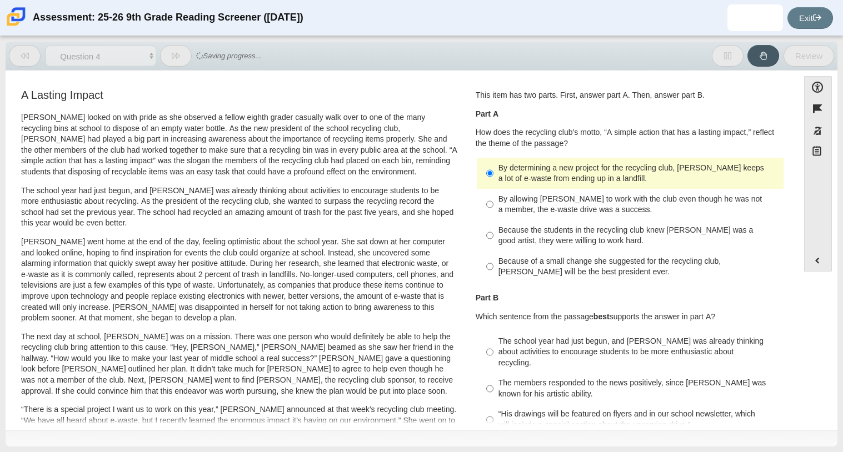
click at [564, 118] on p "Part A" at bounding box center [630, 114] width 309 height 11
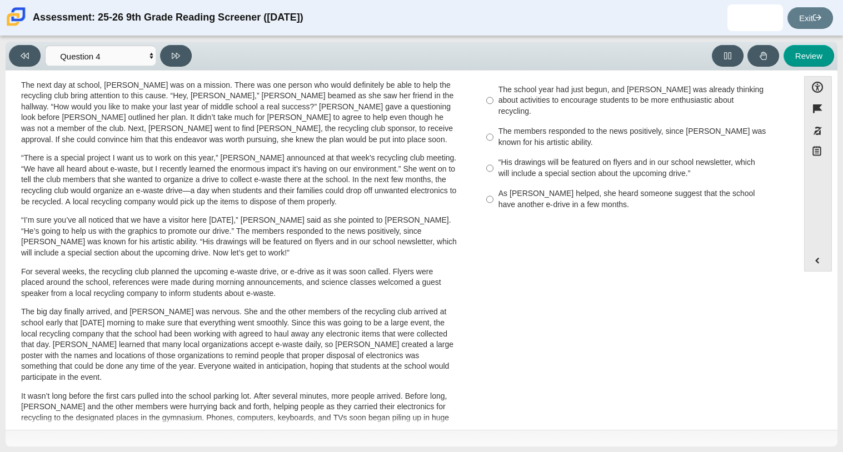
scroll to position [229, 0]
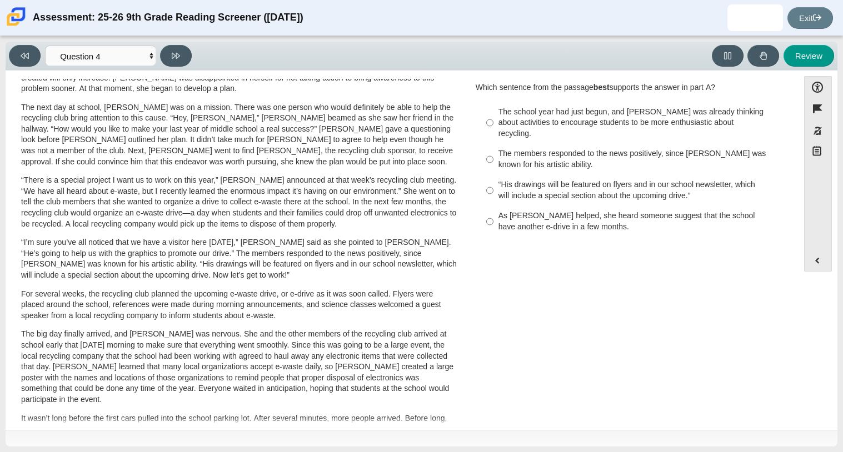
click at [582, 79] on div "Part B Which sentence from the passage best supports the answer in part A?" at bounding box center [630, 77] width 309 height 29
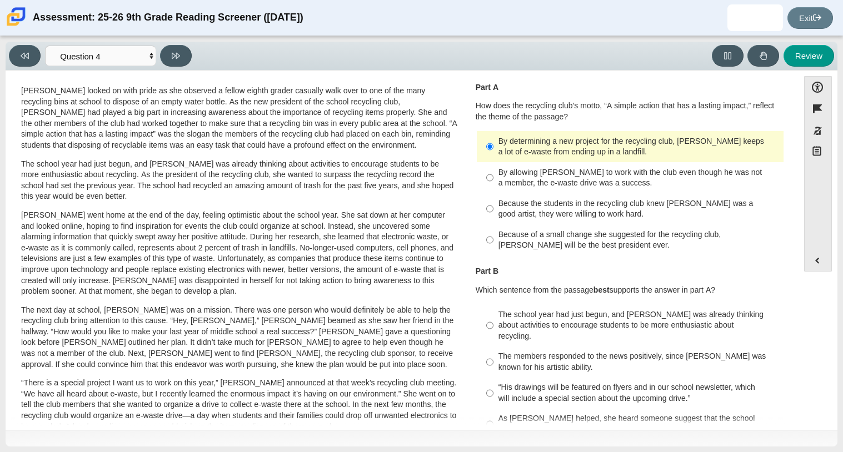
scroll to position [0, 0]
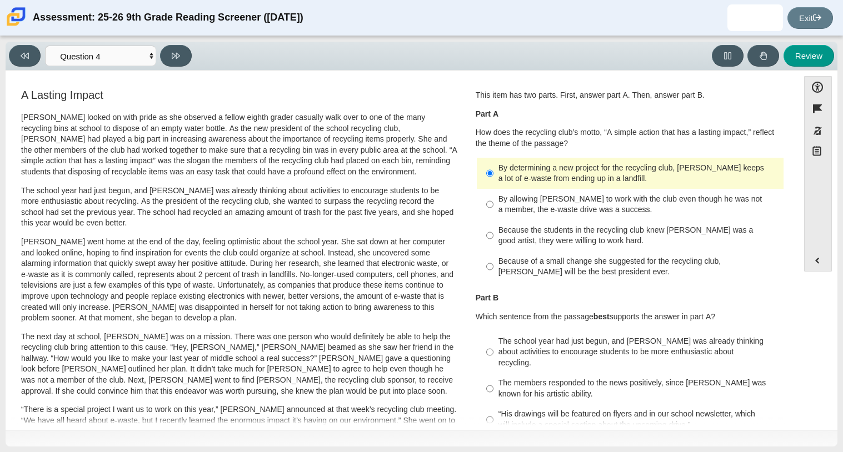
click at [592, 241] on div "Because the students in the recycling club knew [PERSON_NAME] was a good artist…" at bounding box center [638, 236] width 281 height 22
click at [493, 241] on input "Because the students in the recycling club knew [PERSON_NAME] was a good artist…" at bounding box center [489, 235] width 7 height 31
radio input "true"
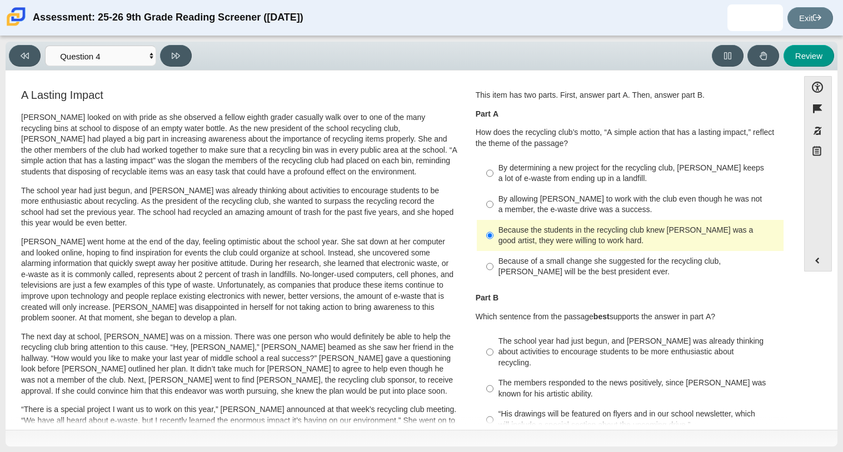
click at [467, 161] on div "Question 1 This item has two parts. First, answer part A. Then, answer part B. …" at bounding box center [630, 280] width 326 height 387
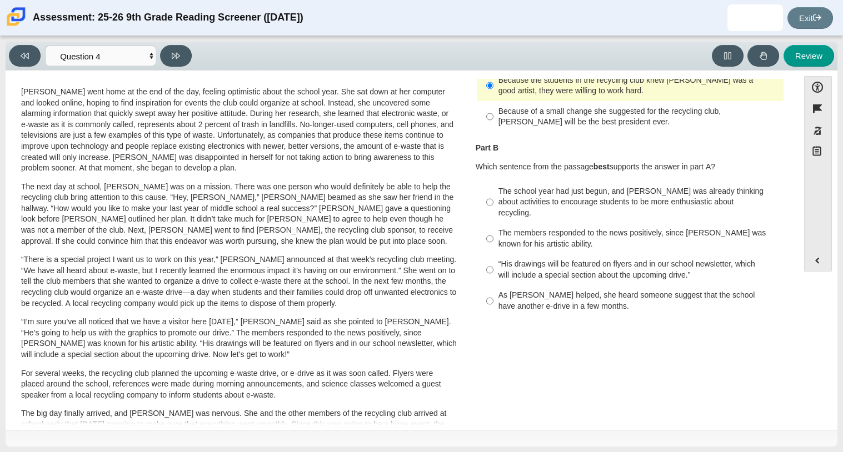
scroll to position [199, 0]
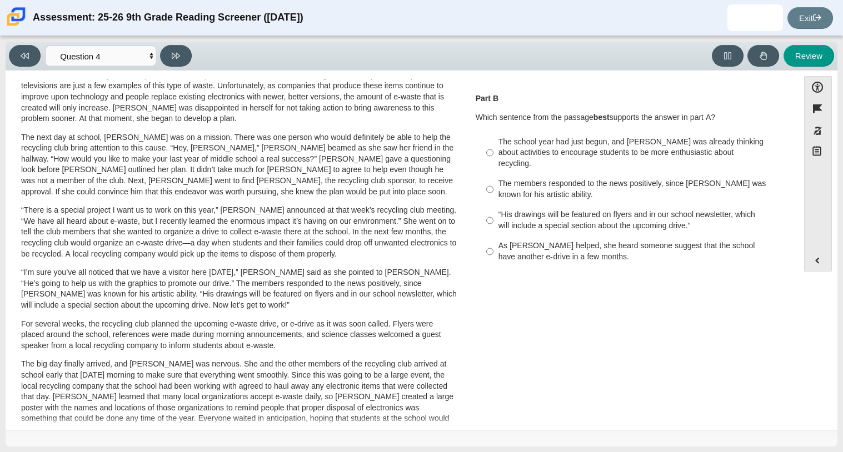
click at [727, 209] on div "“His drawings will be featured on flyers and in our school newsletter, which wi…" at bounding box center [638, 220] width 281 height 22
click at [493, 205] on input "“His drawings will be featured on flyers and in our school newsletter, which wi…" at bounding box center [489, 220] width 7 height 31
radio input "true"
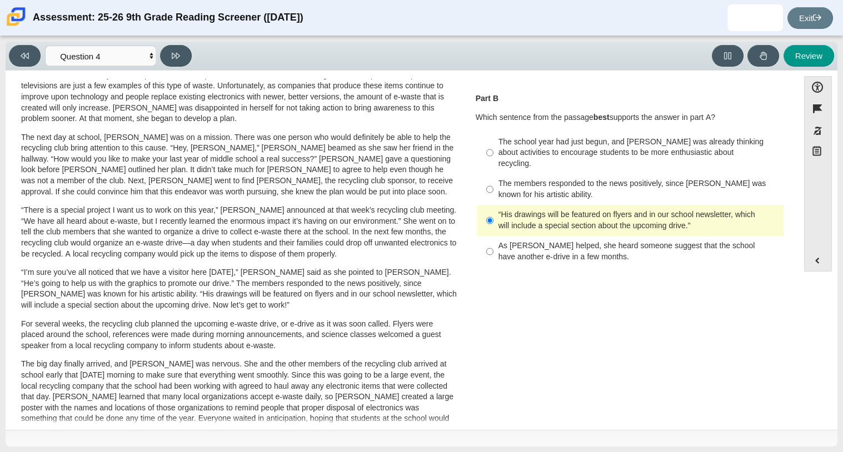
click at [518, 256] on label "As [PERSON_NAME] helped, she heard someone suggest that the school have another…" at bounding box center [630, 251] width 305 height 31
click at [493, 256] on input "As [PERSON_NAME] helped, she heard someone suggest that the school have another…" at bounding box center [489, 251] width 7 height 31
radio input "true"
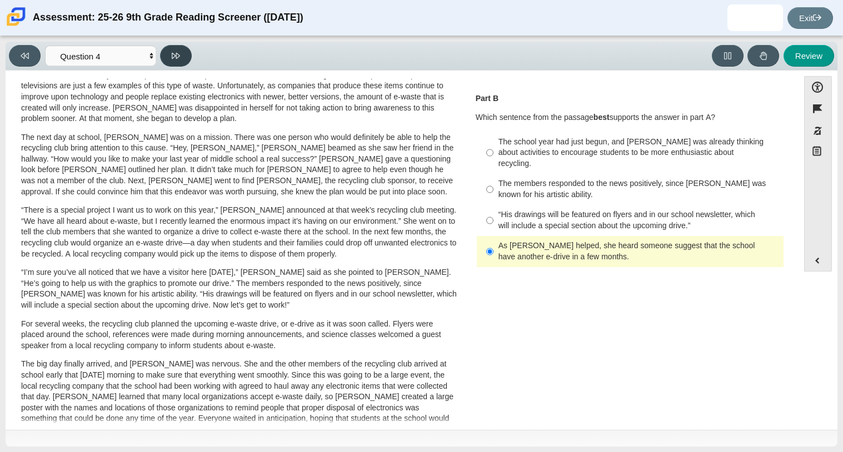
click at [183, 51] on button at bounding box center [176, 56] width 32 height 22
select select "e41f1a79-e29f-4095-8030-a53364015bed"
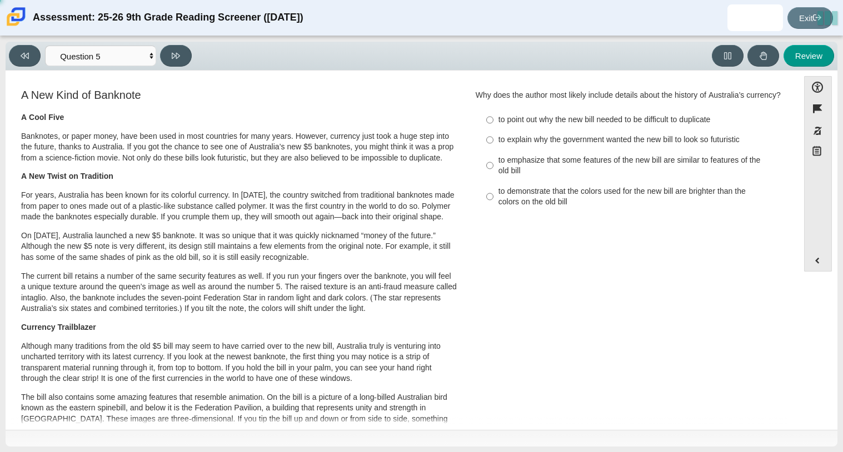
click at [421, 110] on div "A New Kind of Banknote A Cool Five Banknotes, or paper money, have been used in…" at bounding box center [239, 404] width 436 height 630
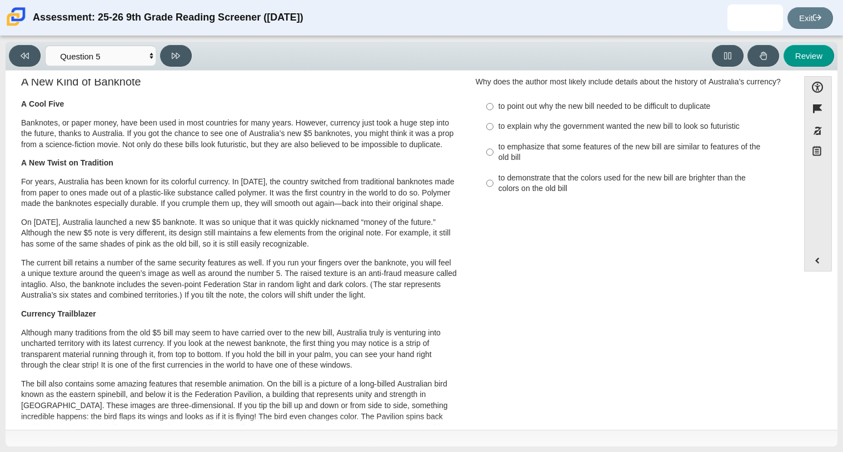
scroll to position [0, 0]
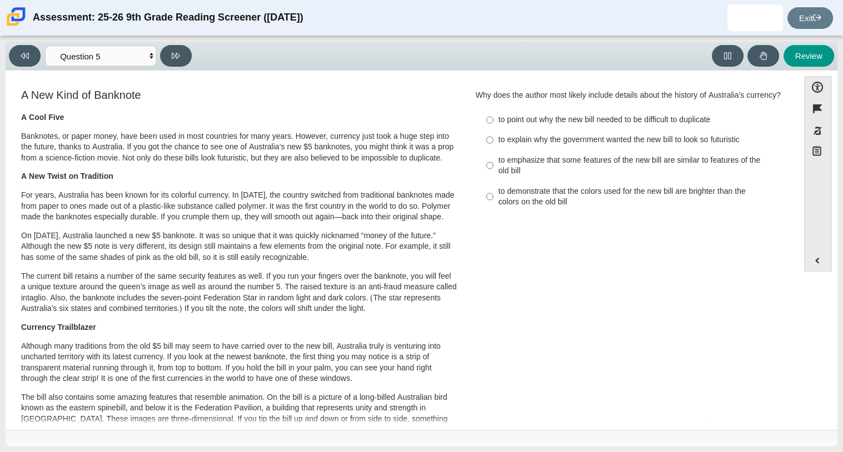
click at [582, 125] on div "to point out why the new bill needed to be difficult to duplicate" at bounding box center [638, 119] width 281 height 11
click at [493, 125] on input "to point out why the new bill needed to be difficult to duplicate to point out …" at bounding box center [489, 120] width 7 height 20
radio input "true"
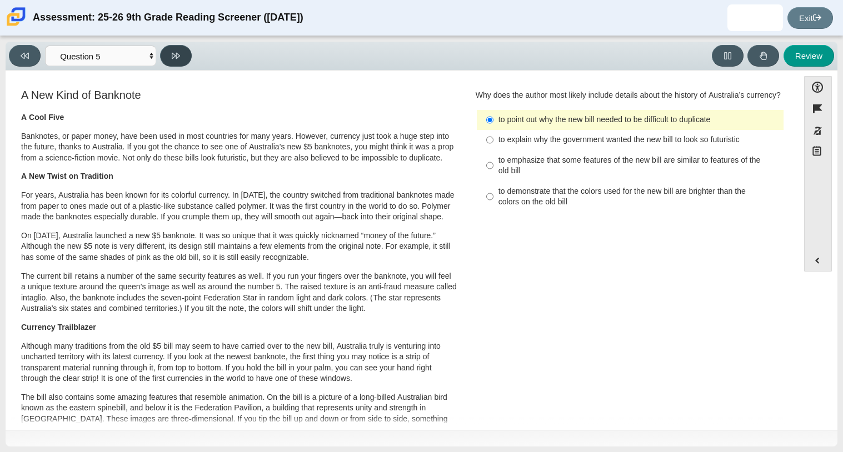
click at [181, 61] on button at bounding box center [176, 56] width 32 height 22
select select "69146e31-7b3d-4a3e-9ce6-f30c24342ae0"
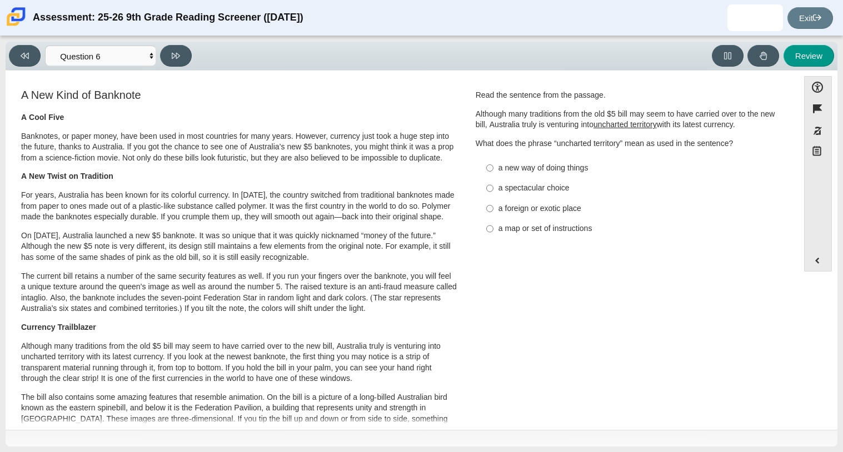
click at [461, 101] on div "A New Kind of Banknote A Cool Five Banknotes, or paper money, have been used in…" at bounding box center [239, 407] width 456 height 640
click at [144, 57] on select "Questions Question 1 Question 2 Question 3 Question 4 Question 5 Question 6 Que…" at bounding box center [100, 56] width 111 height 21
click at [191, 85] on div "Feature A New Kind of Banknote A Cool Five Banknotes, or paper money, have been…" at bounding box center [402, 407] width 782 height 657
click at [605, 132] on div "Read the sentence from the passage. Although many traditions from the old $5 bi…" at bounding box center [630, 119] width 309 height 59
